Goal: Task Accomplishment & Management: Complete application form

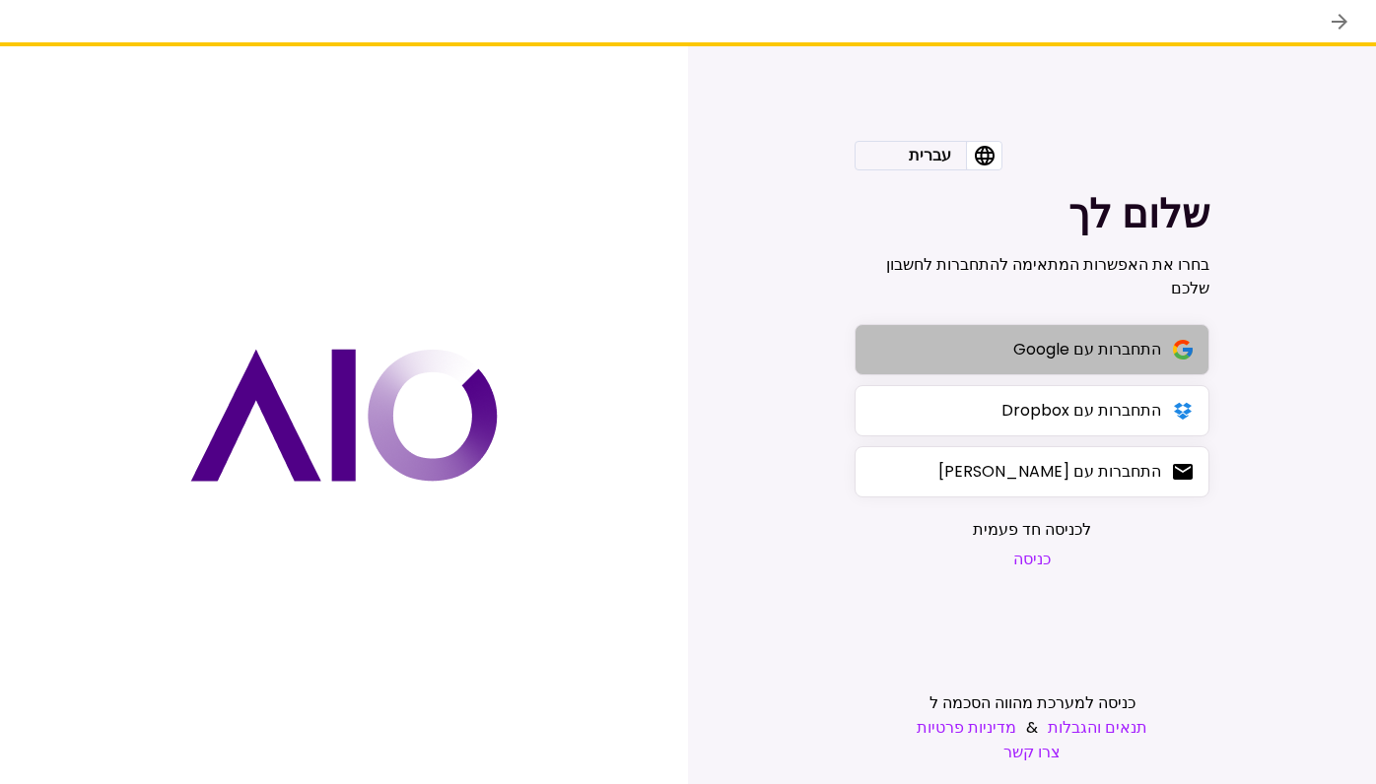
click at [1003, 365] on button "התחברות עם Google" at bounding box center [1031, 349] width 355 height 51
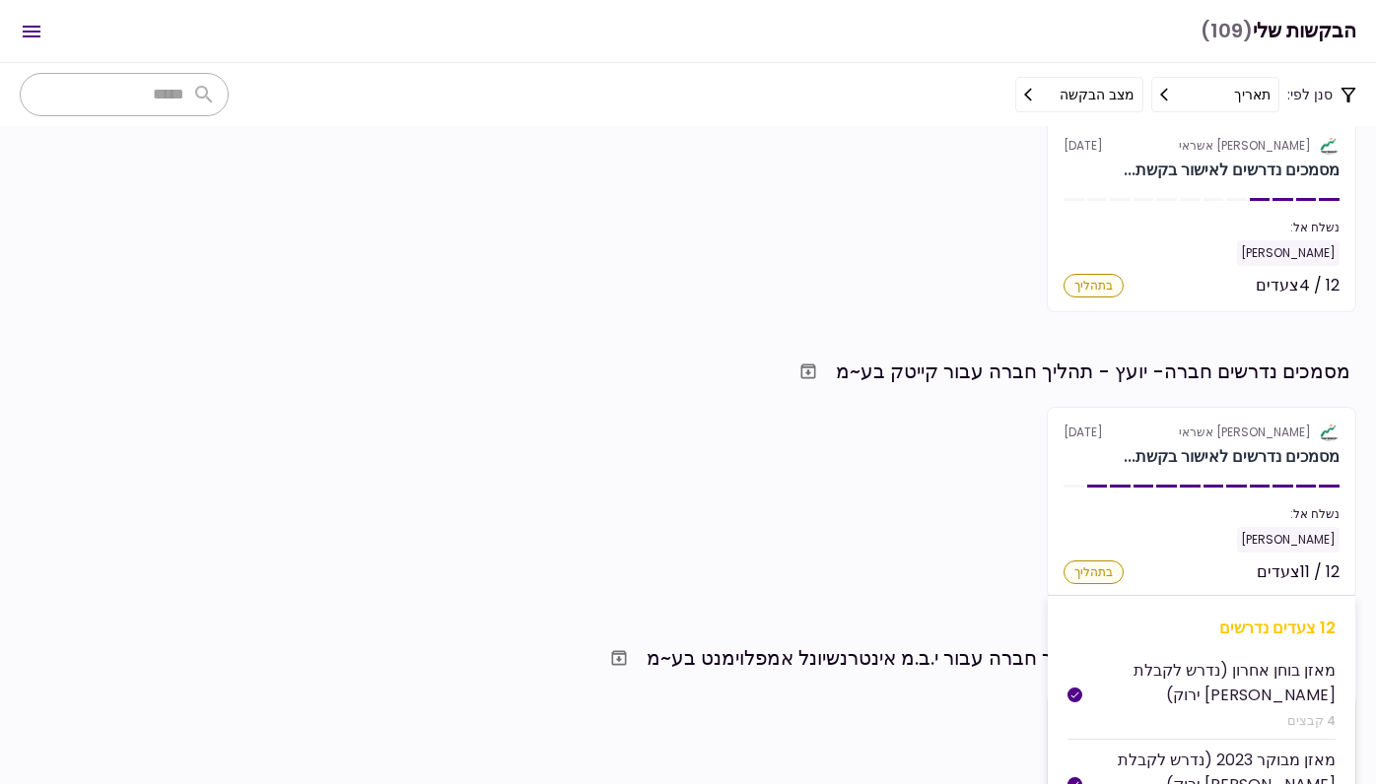
scroll to position [1081, 0]
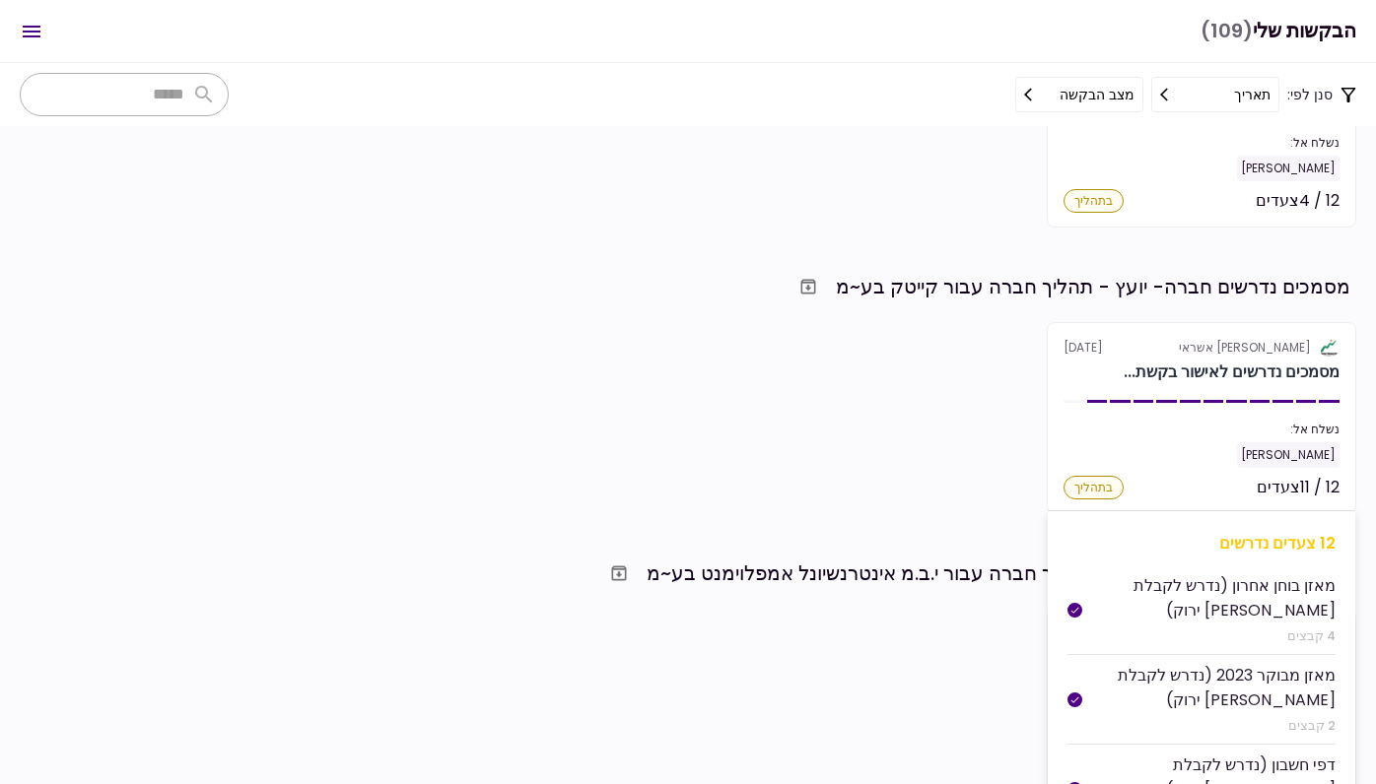
click at [1177, 460] on div "[PERSON_NAME]" at bounding box center [1201, 456] width 276 height 26
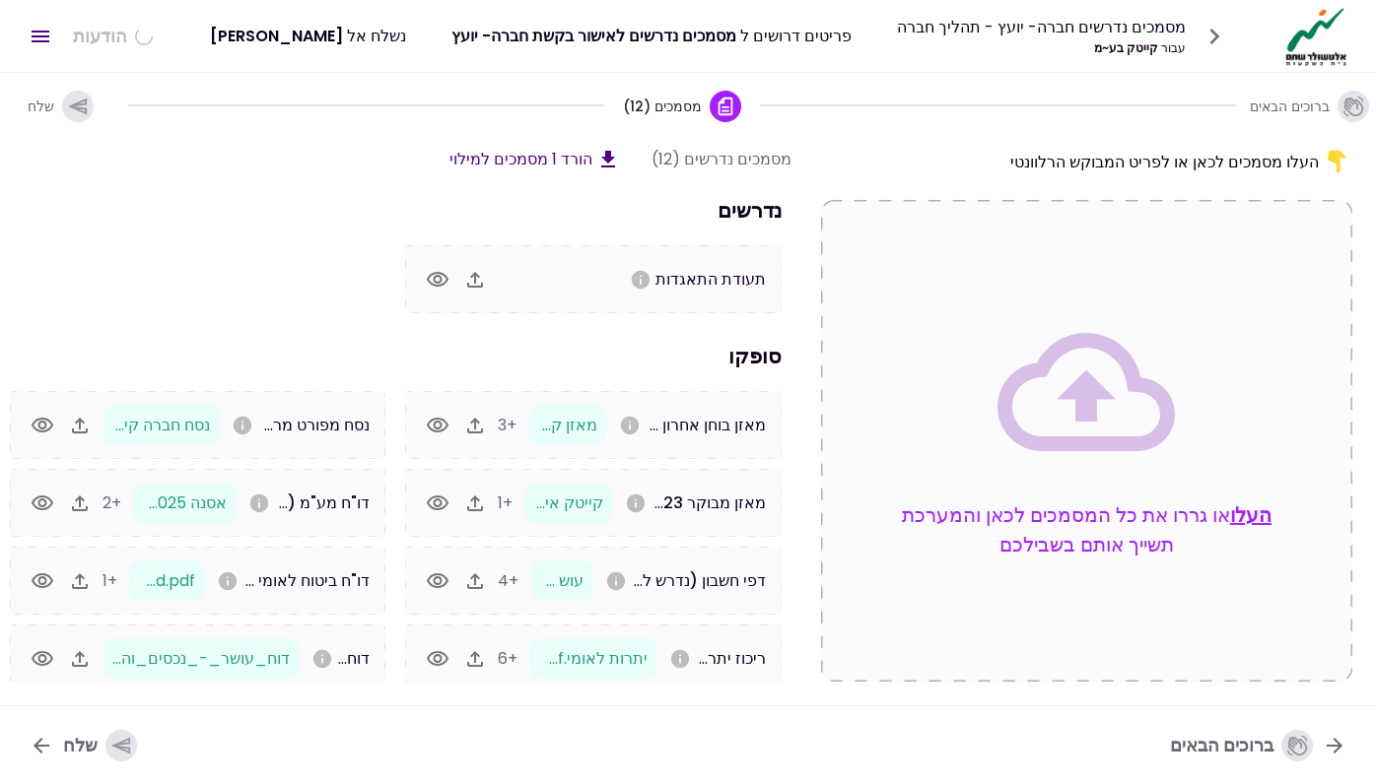
scroll to position [0, -1]
click at [479, 290] on icon "button" at bounding box center [475, 280] width 24 height 24
click at [73, 105] on icon "button" at bounding box center [77, 106] width 19 height 17
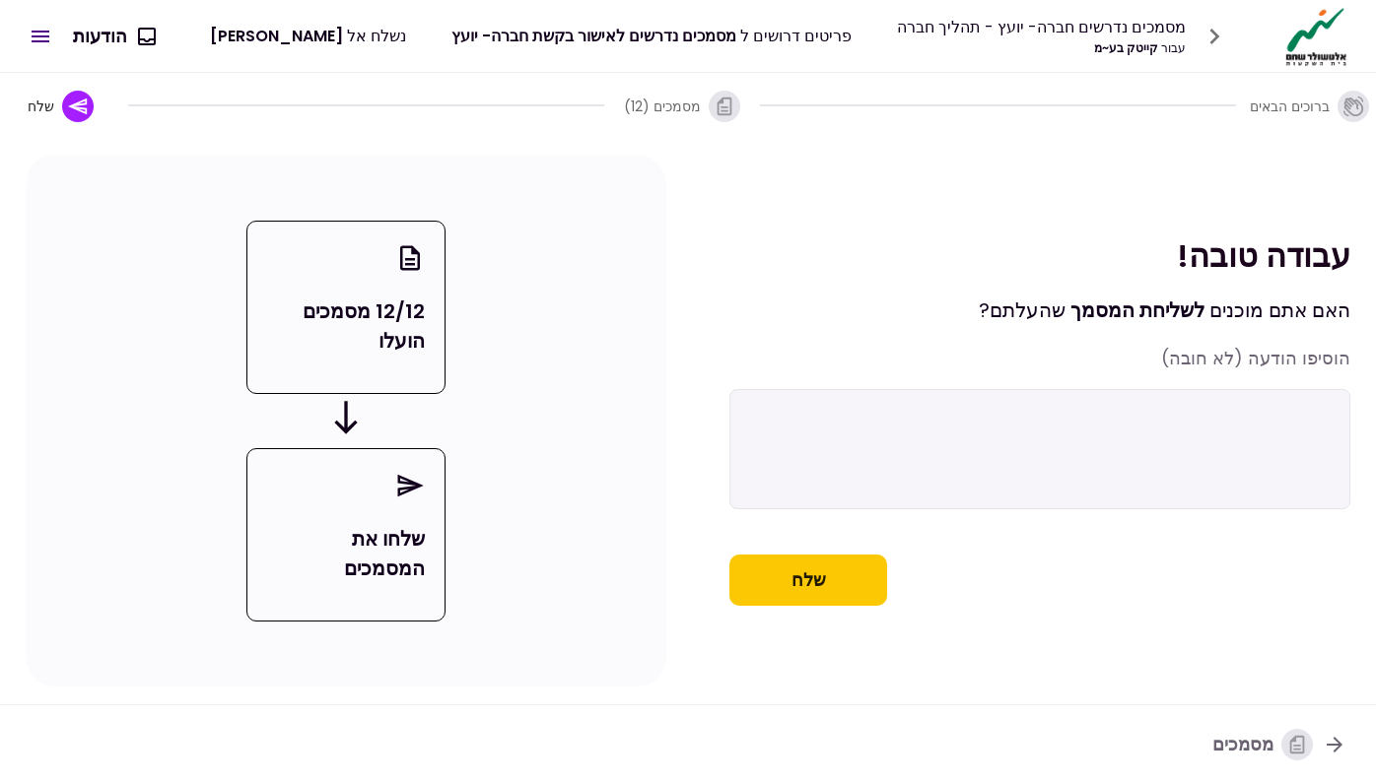
click at [842, 605] on button "שלח" at bounding box center [808, 580] width 158 height 51
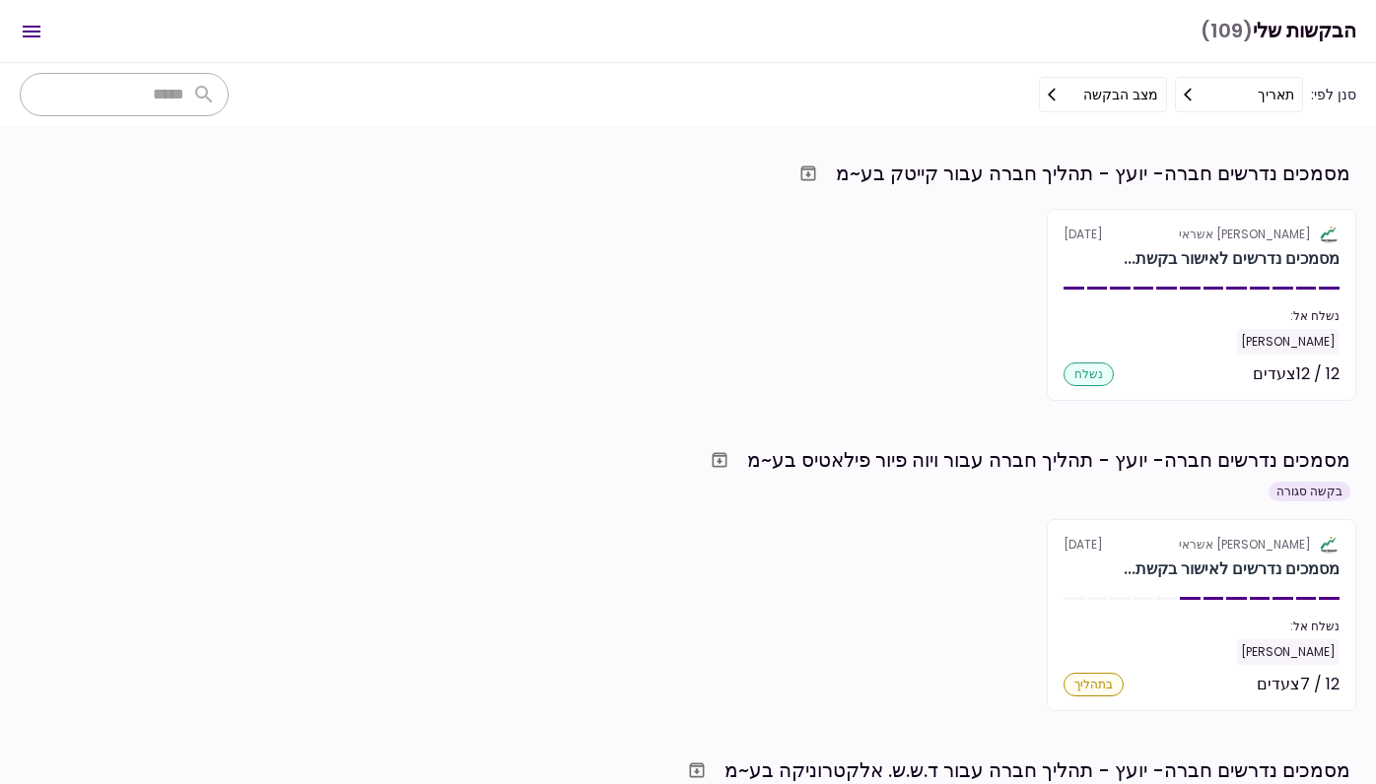
click at [4, 3] on header "הבקשות שלי (109) 0 הודעות הודעה חדשה שיחות המרכז לאספקה טכנית א.ה. 2015 בע~מ - …" at bounding box center [688, 31] width 1376 height 63
